Goal: Task Accomplishment & Management: Complete application form

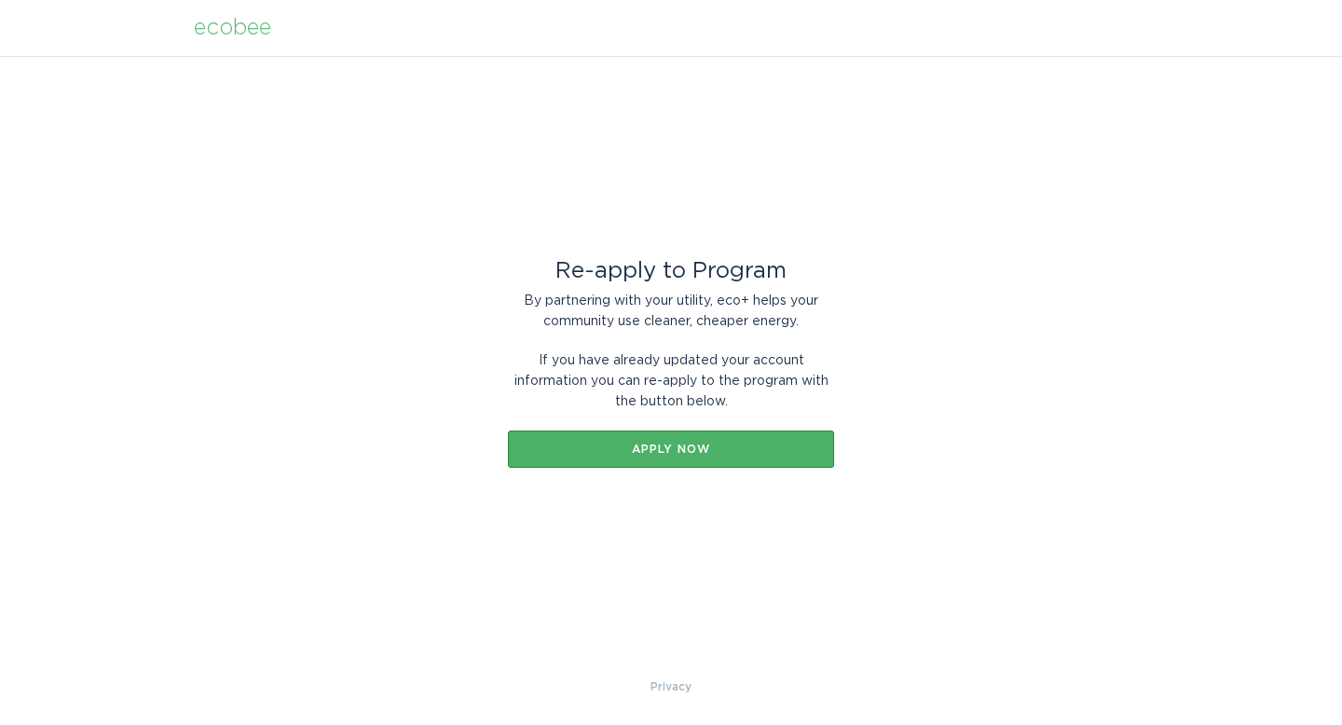
click at [799, 440] on button "Apply now" at bounding box center [671, 449] width 326 height 37
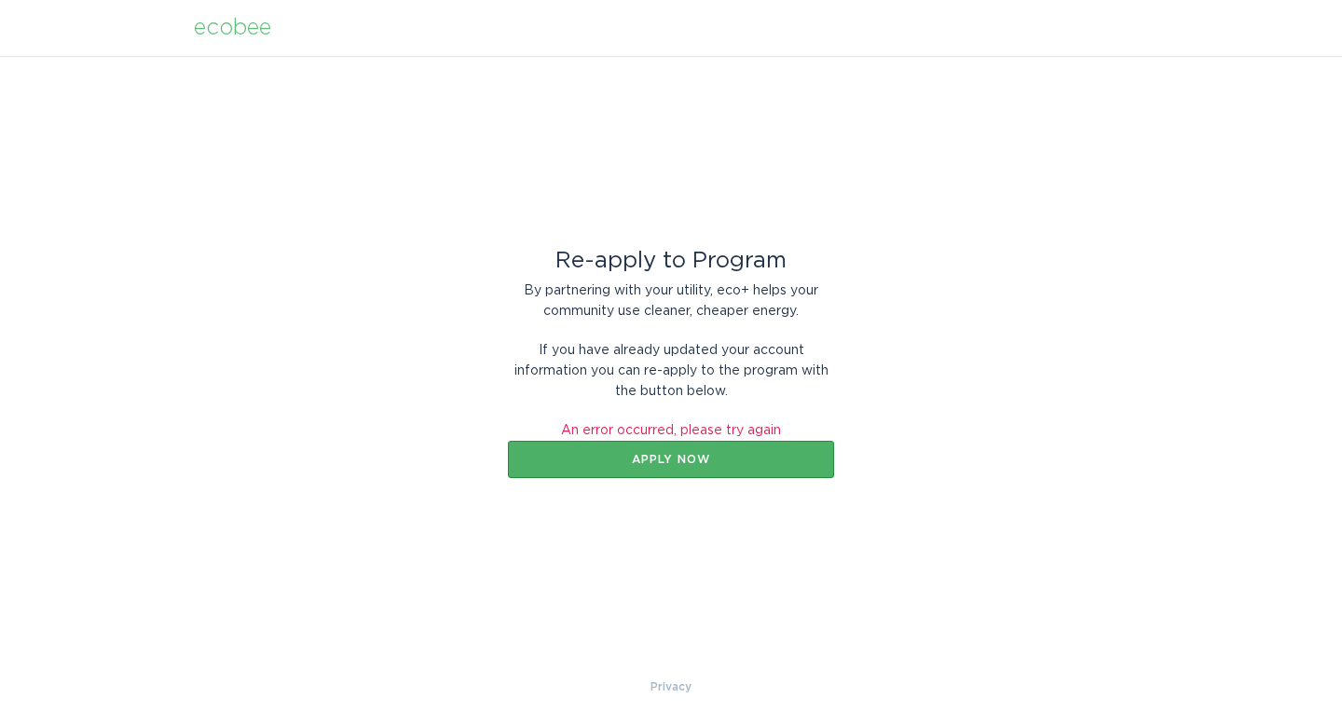
click at [734, 463] on div "Apply now" at bounding box center [671, 459] width 308 height 11
